Goal: Task Accomplishment & Management: Manage account settings

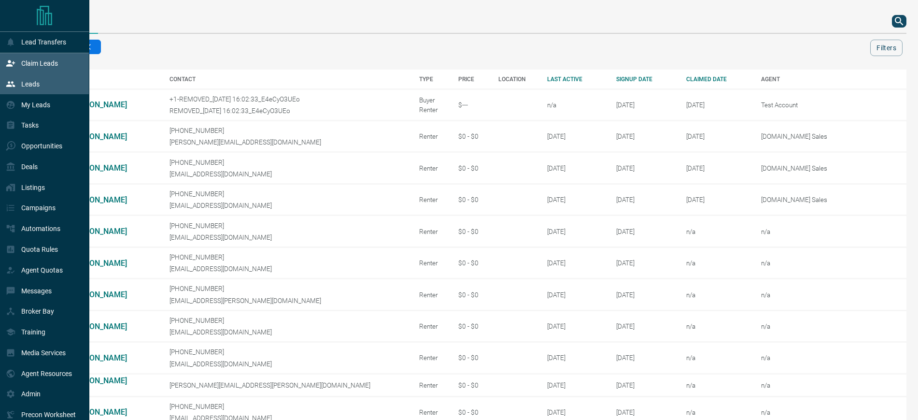
click at [31, 67] on p "Claim Leads" at bounding box center [39, 63] width 37 height 8
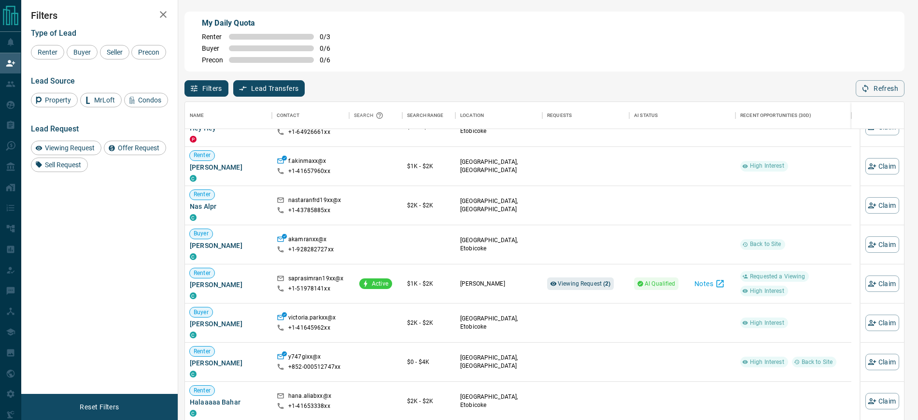
scroll to position [121, 0]
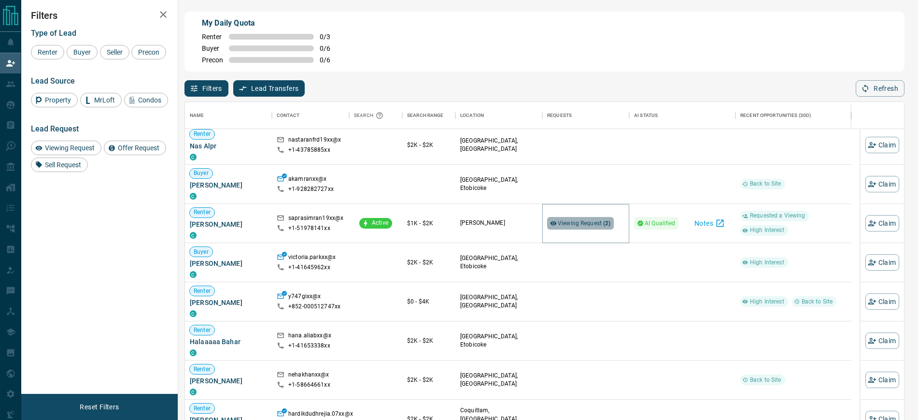
click at [595, 223] on span "Viewing Request ( 2 )" at bounding box center [584, 223] width 53 height 7
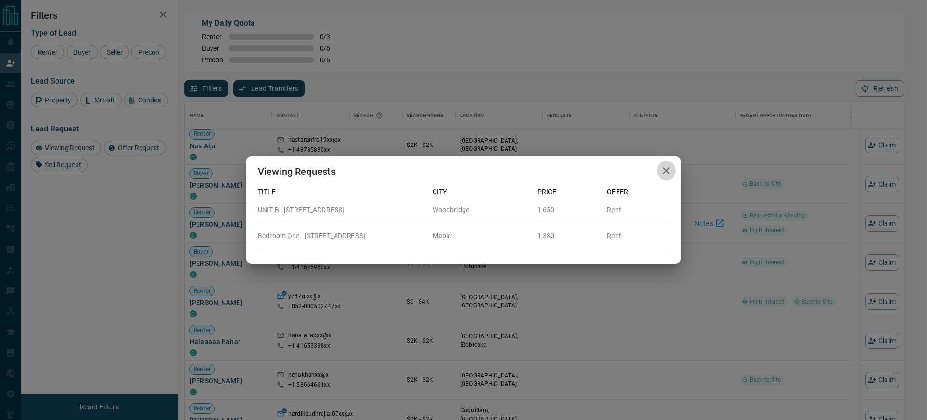
click at [671, 167] on icon "button" at bounding box center [666, 171] width 12 height 12
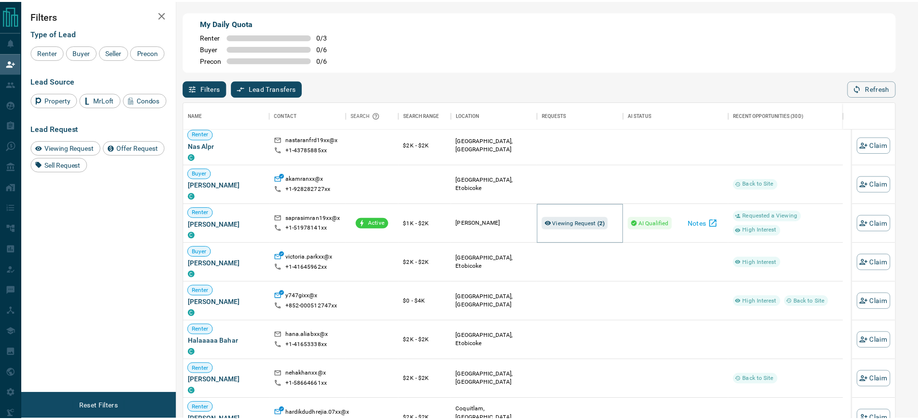
scroll to position [10, 10]
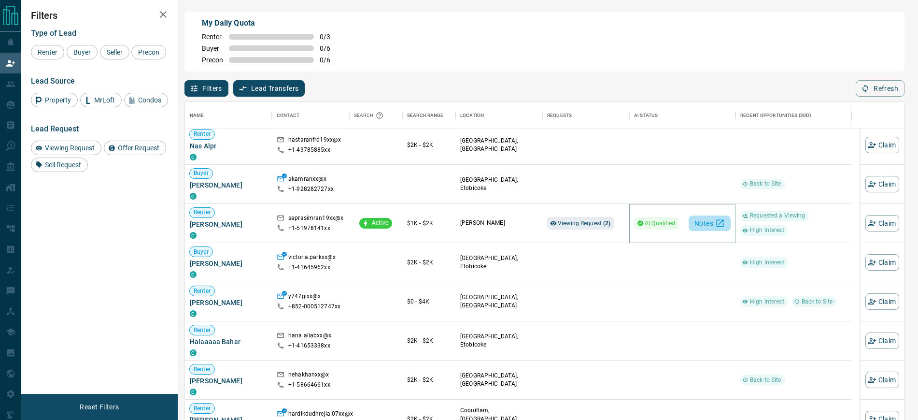
click at [715, 219] on button "Notes" at bounding box center [709, 222] width 42 height 15
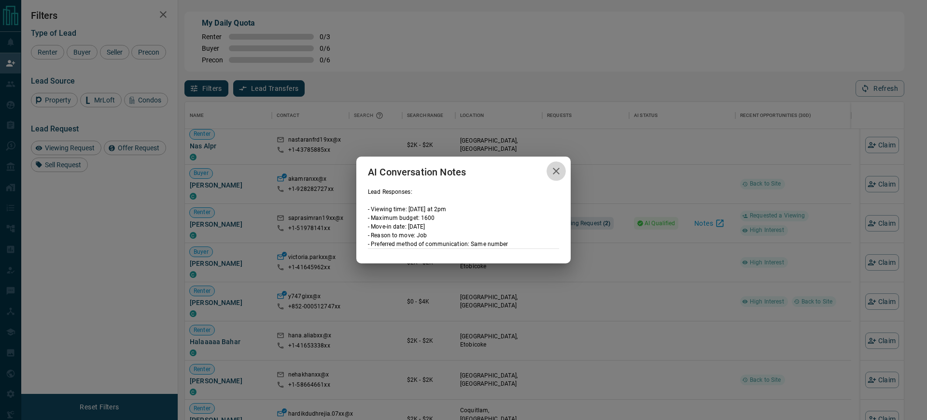
click at [557, 170] on icon "button" at bounding box center [556, 171] width 7 height 7
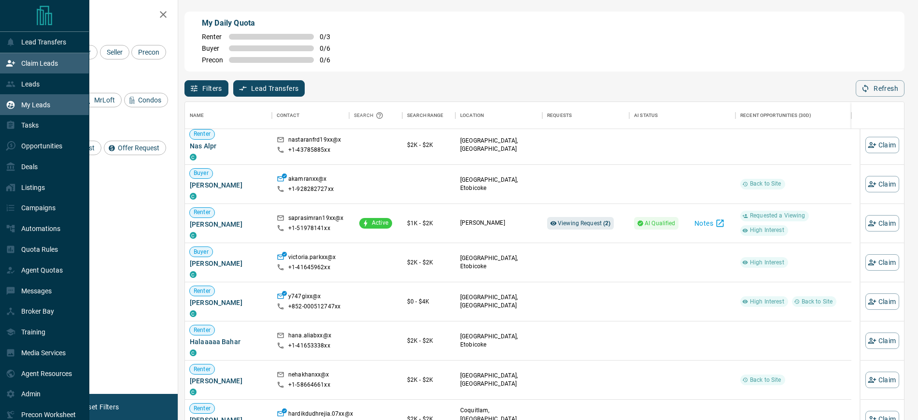
click at [33, 105] on p "My Leads" at bounding box center [35, 105] width 29 height 8
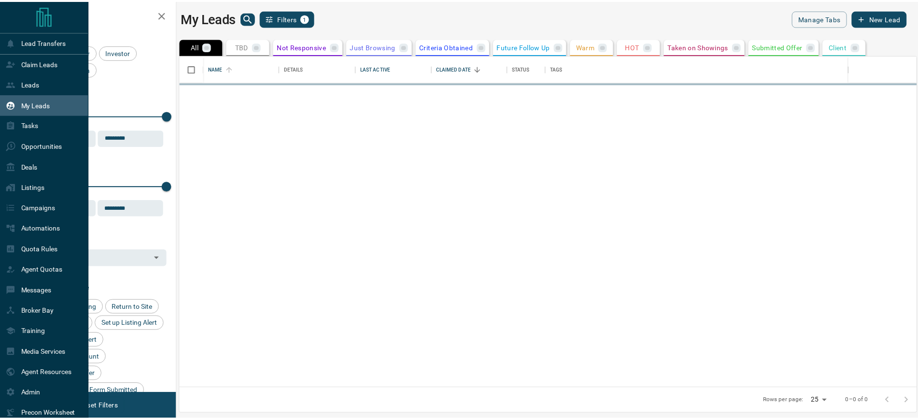
scroll to position [324, 735]
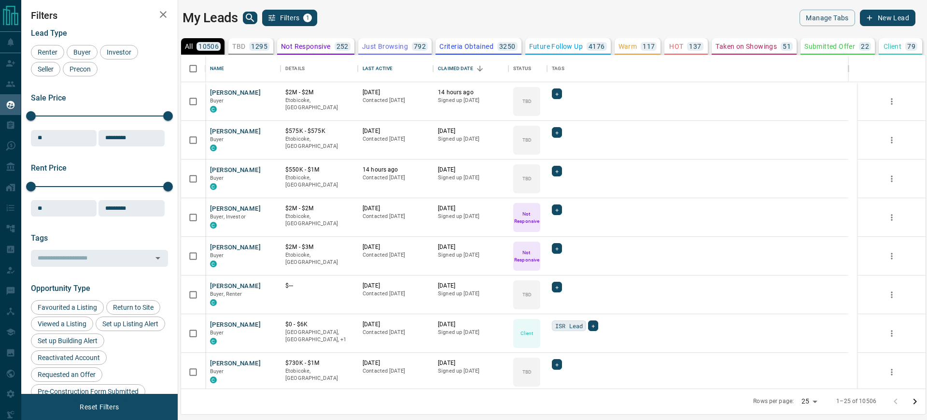
click at [245, 14] on icon "search button" at bounding box center [250, 18] width 12 height 12
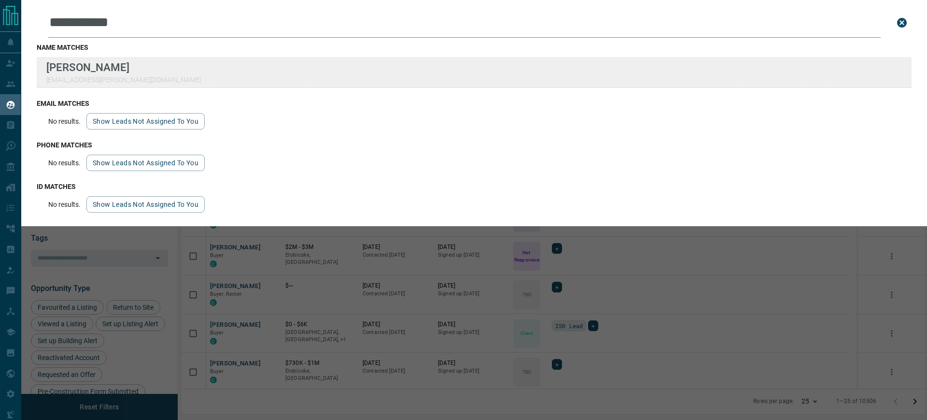
type input "**********"
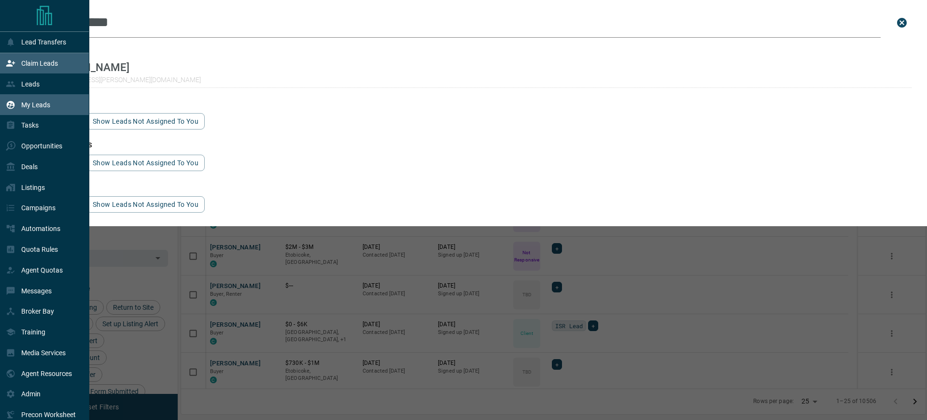
click at [38, 64] on p "Claim Leads" at bounding box center [39, 63] width 37 height 8
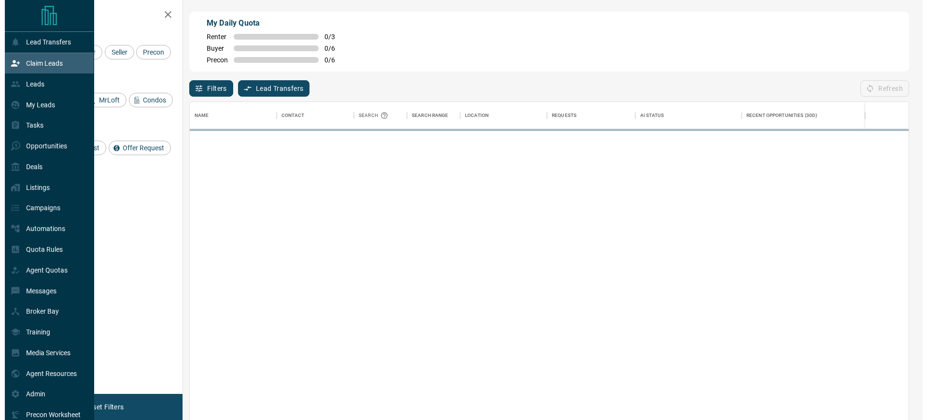
scroll to position [311, 710]
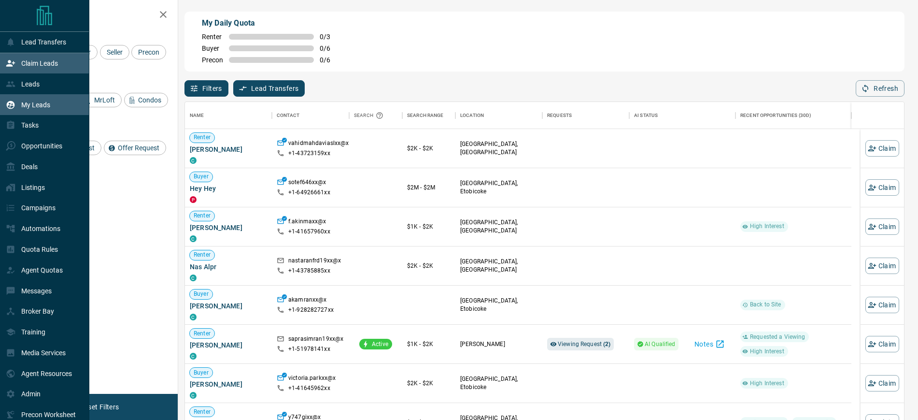
click at [29, 110] on div "My Leads" at bounding box center [28, 105] width 44 height 16
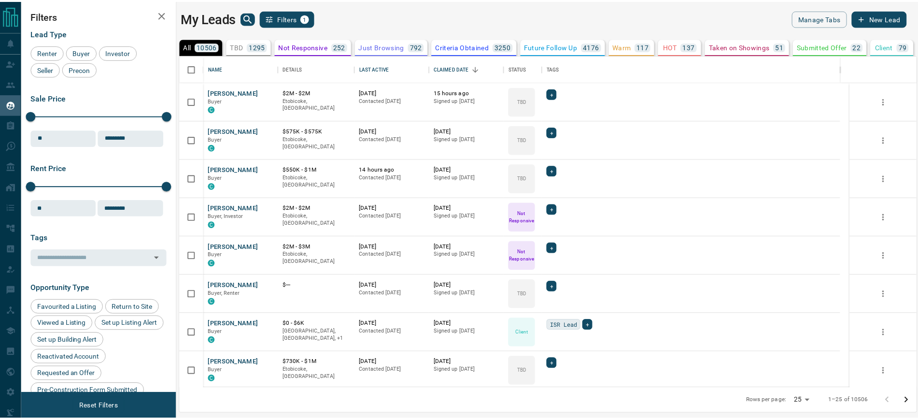
scroll to position [324, 735]
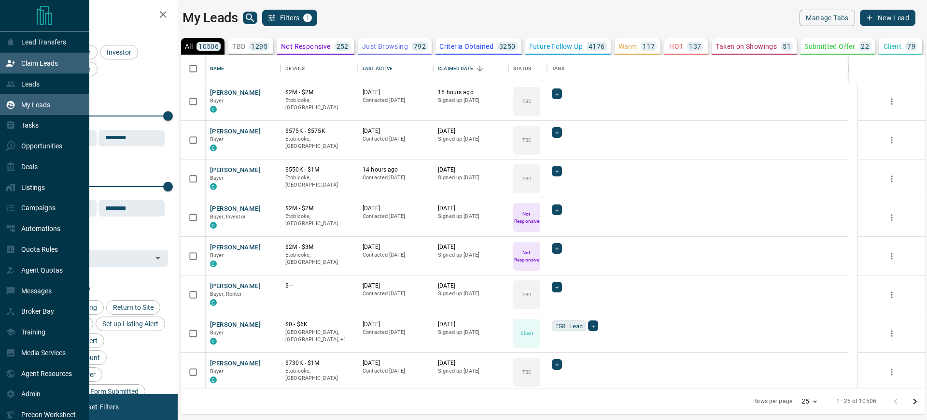
click at [29, 63] on p "Claim Leads" at bounding box center [39, 63] width 37 height 8
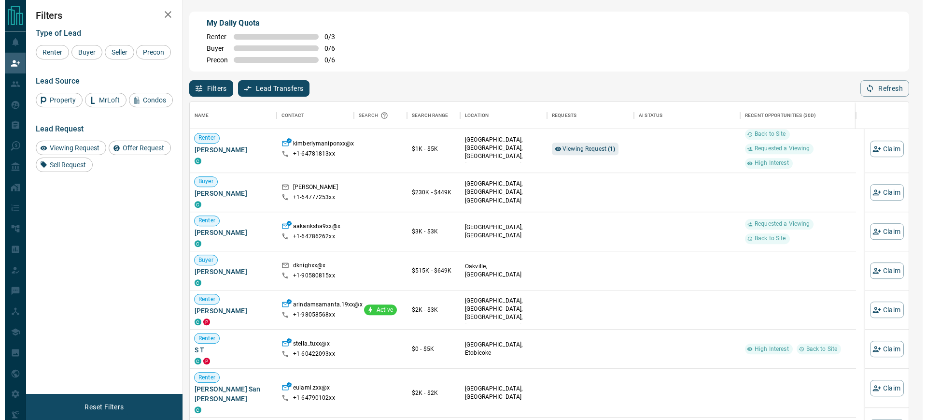
scroll to position [625, 0]
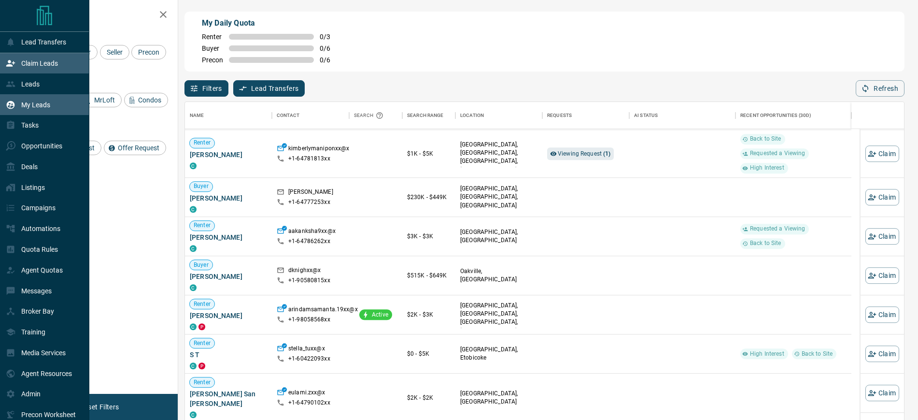
click at [33, 108] on p "My Leads" at bounding box center [35, 105] width 29 height 8
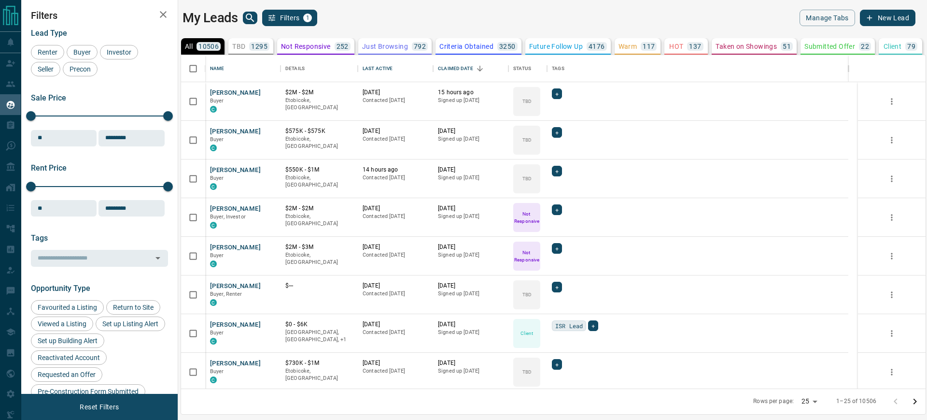
scroll to position [324, 735]
click at [238, 93] on button "[PERSON_NAME]" at bounding box center [235, 92] width 51 height 9
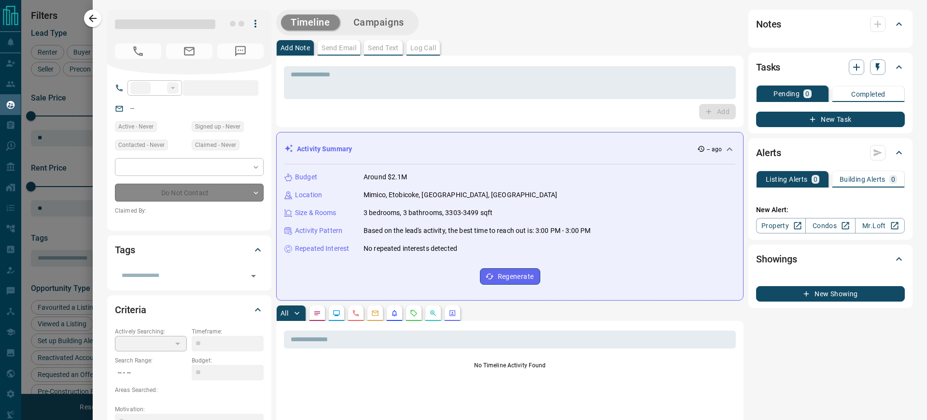
type input "**"
type input "**********"
type input "**"
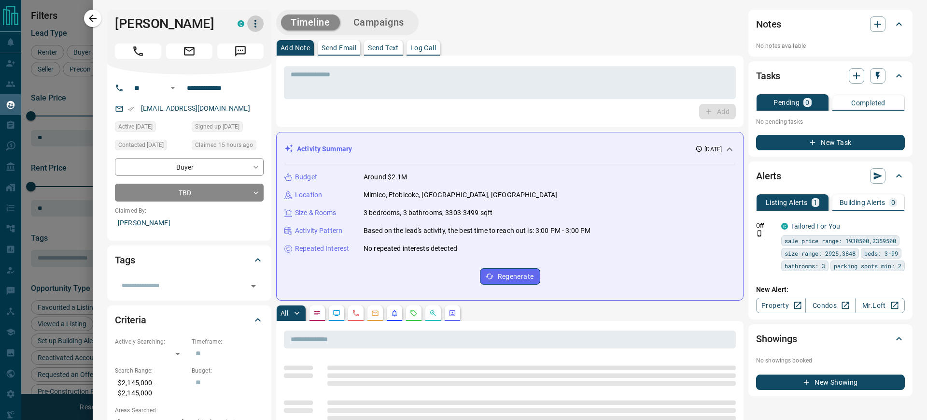
click at [257, 27] on icon "button" at bounding box center [256, 24] width 12 height 12
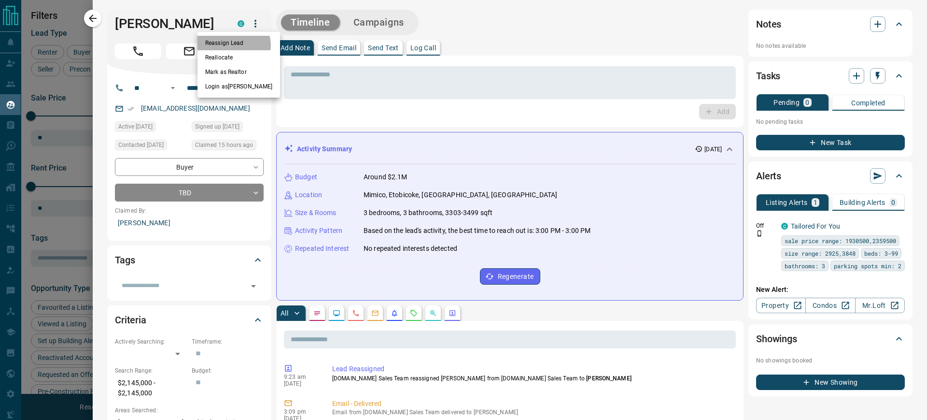
click at [233, 44] on li "Reassign Lead" at bounding box center [238, 43] width 83 height 14
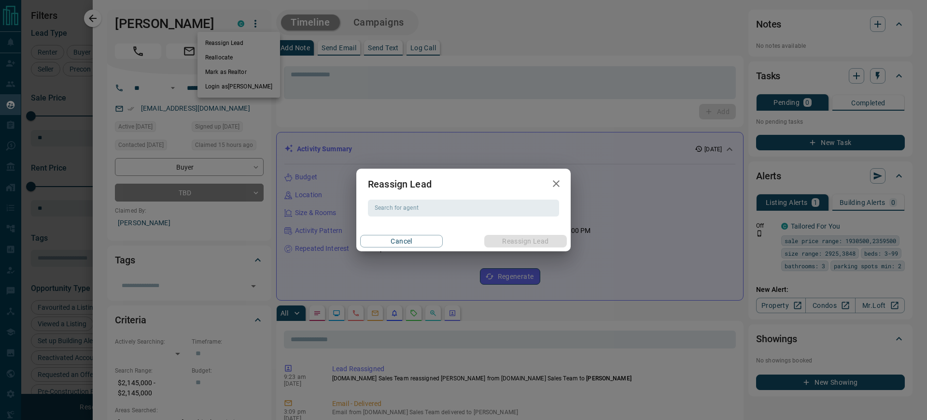
click at [475, 198] on div "Reassign Lead" at bounding box center [463, 183] width 214 height 31
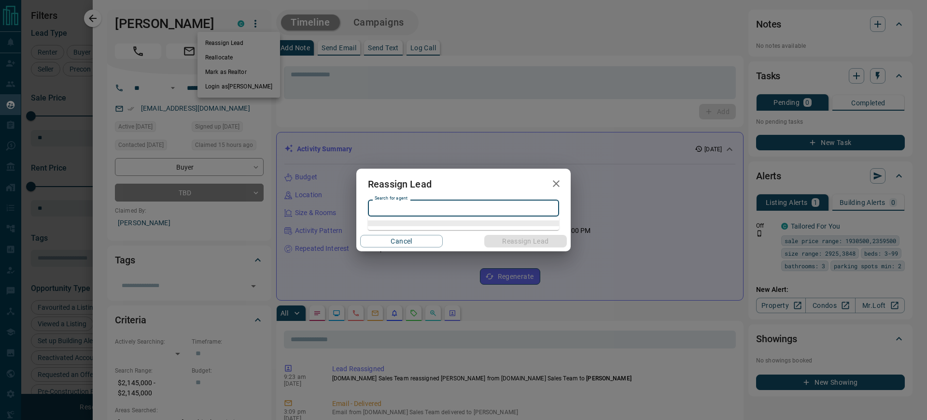
click at [471, 207] on input "Search for agent" at bounding box center [463, 207] width 184 height 11
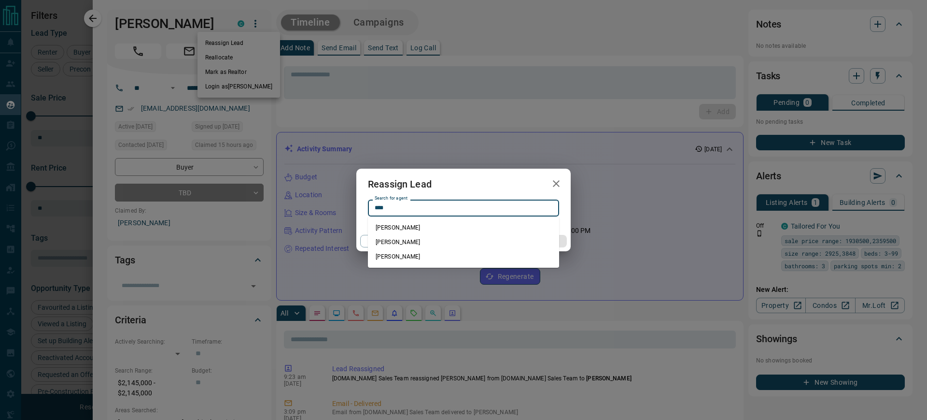
type input "****"
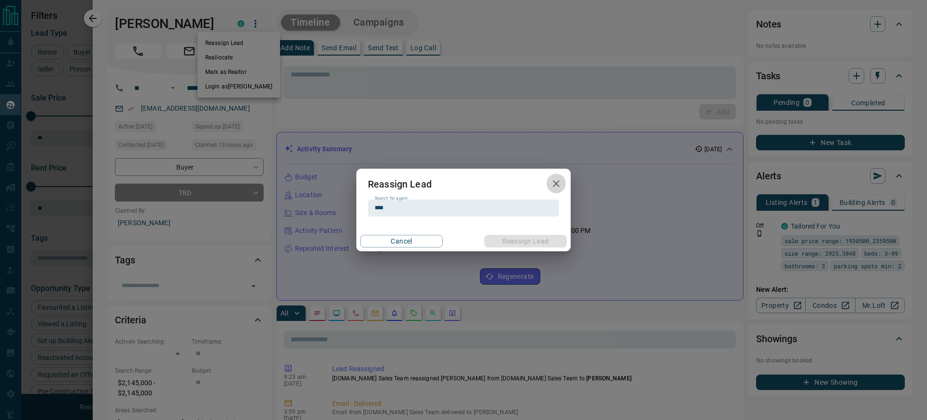
click at [558, 180] on icon "button" at bounding box center [556, 184] width 12 height 12
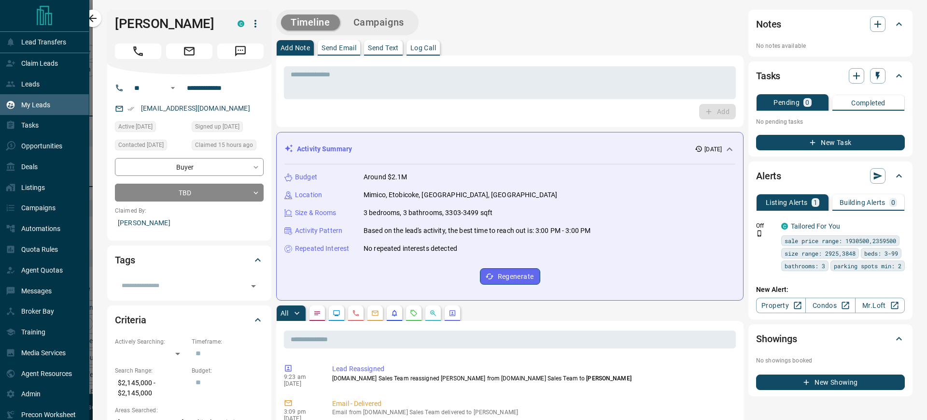
click at [30, 108] on p "My Leads" at bounding box center [35, 105] width 29 height 8
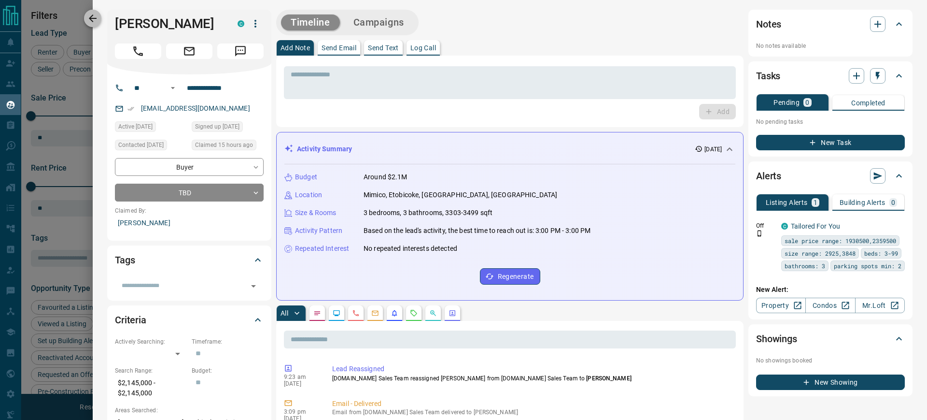
click at [90, 15] on icon "button" at bounding box center [93, 19] width 12 height 12
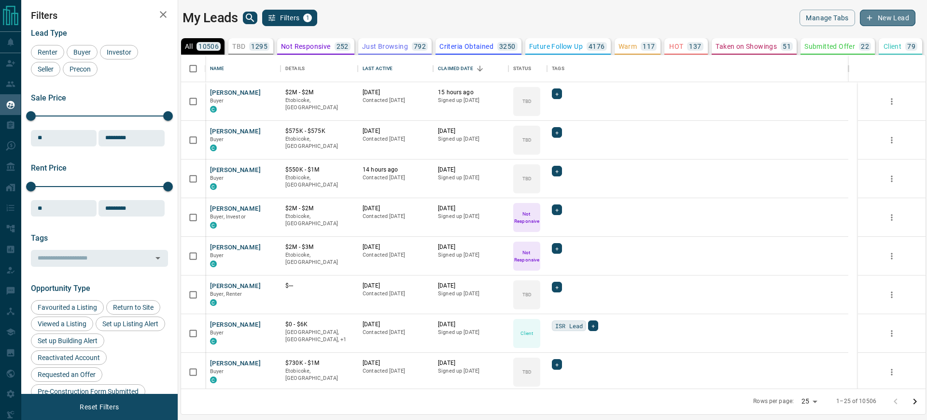
click at [887, 14] on button "New Lead" at bounding box center [888, 18] width 56 height 16
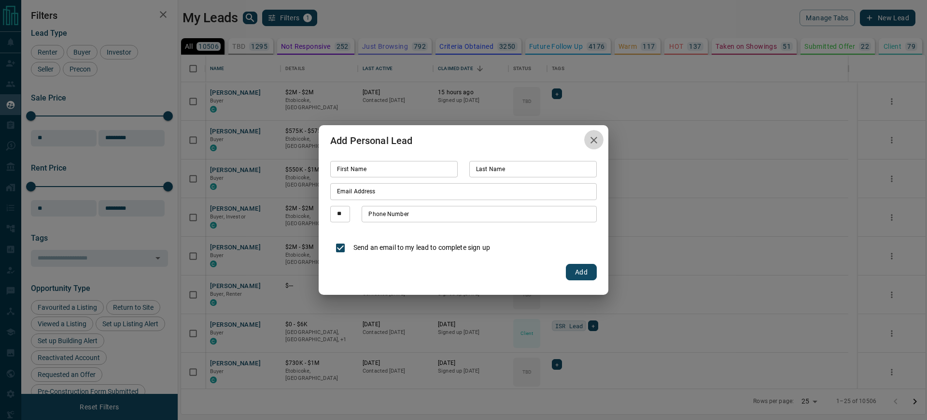
click at [594, 134] on icon "button" at bounding box center [594, 140] width 12 height 12
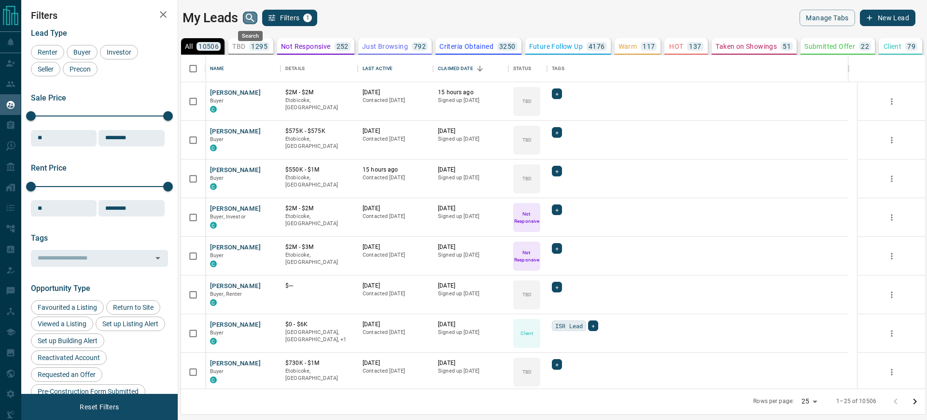
click at [249, 16] on icon "search button" at bounding box center [250, 18] width 12 height 12
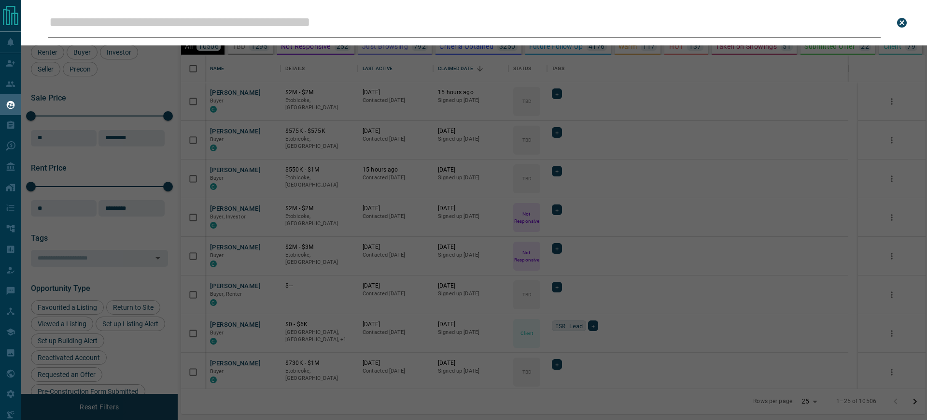
type input "**********"
